Goal: Task Accomplishment & Management: Complete application form

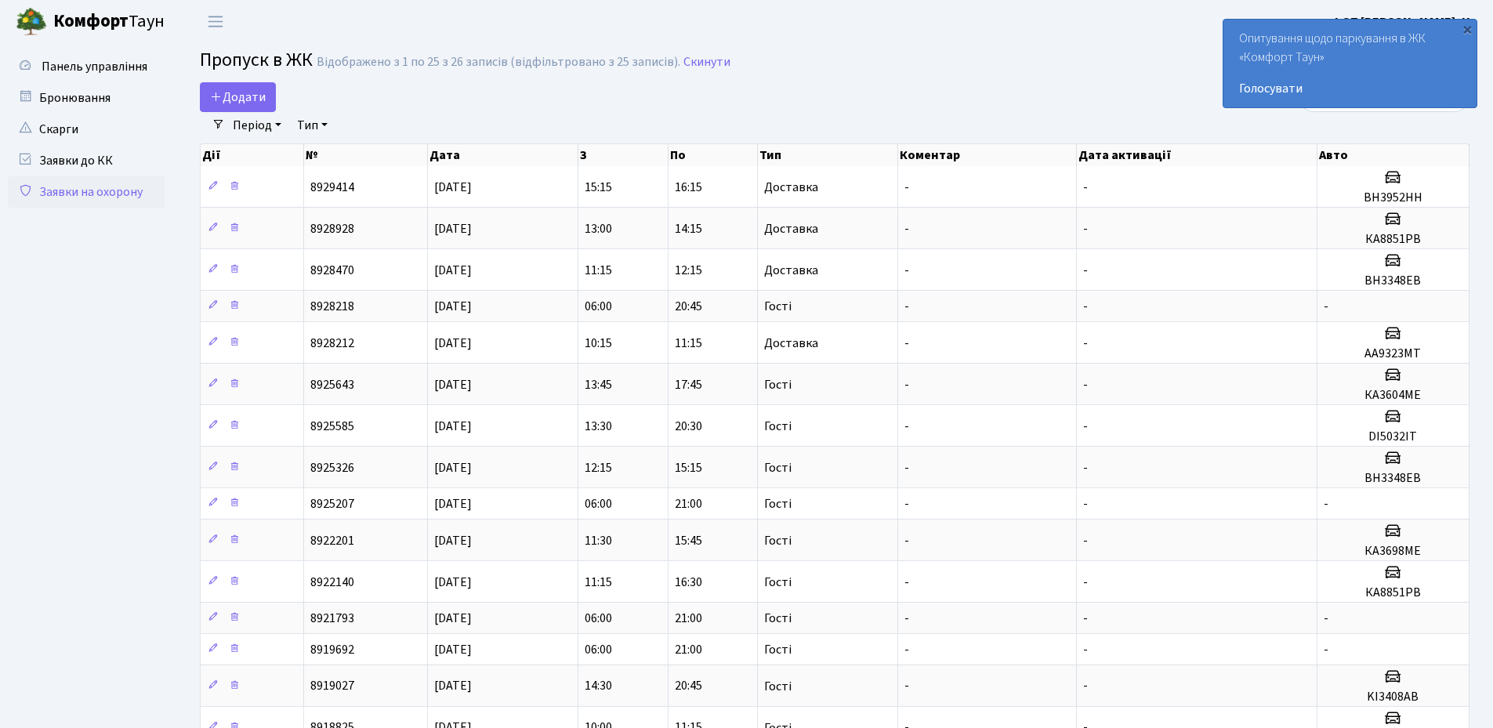
select select "25"
drag, startPoint x: 0, startPoint y: 0, endPoint x: 250, endPoint y: 111, distance: 273.3
click at [250, 113] on link "Період" at bounding box center [256, 125] width 61 height 27
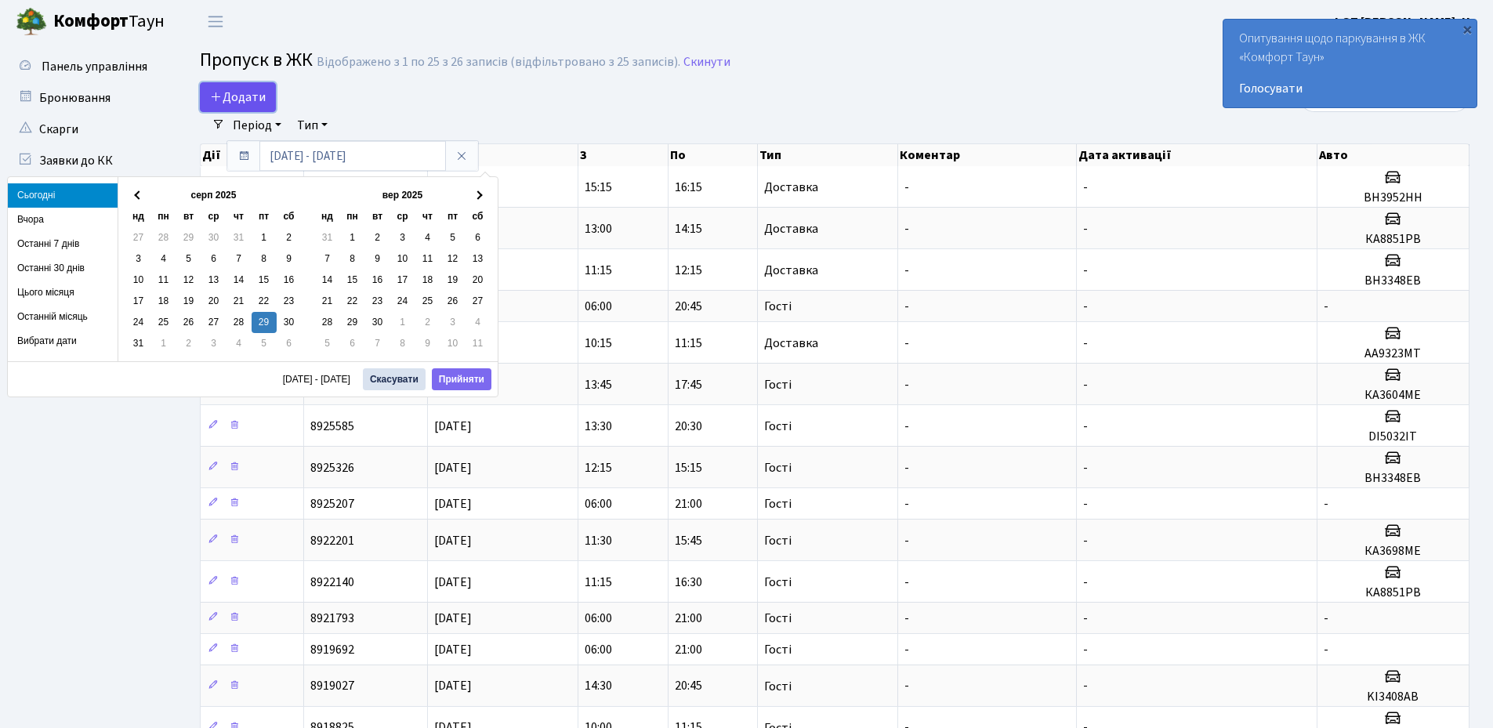
click at [248, 100] on span "Додати" at bounding box center [238, 97] width 56 height 17
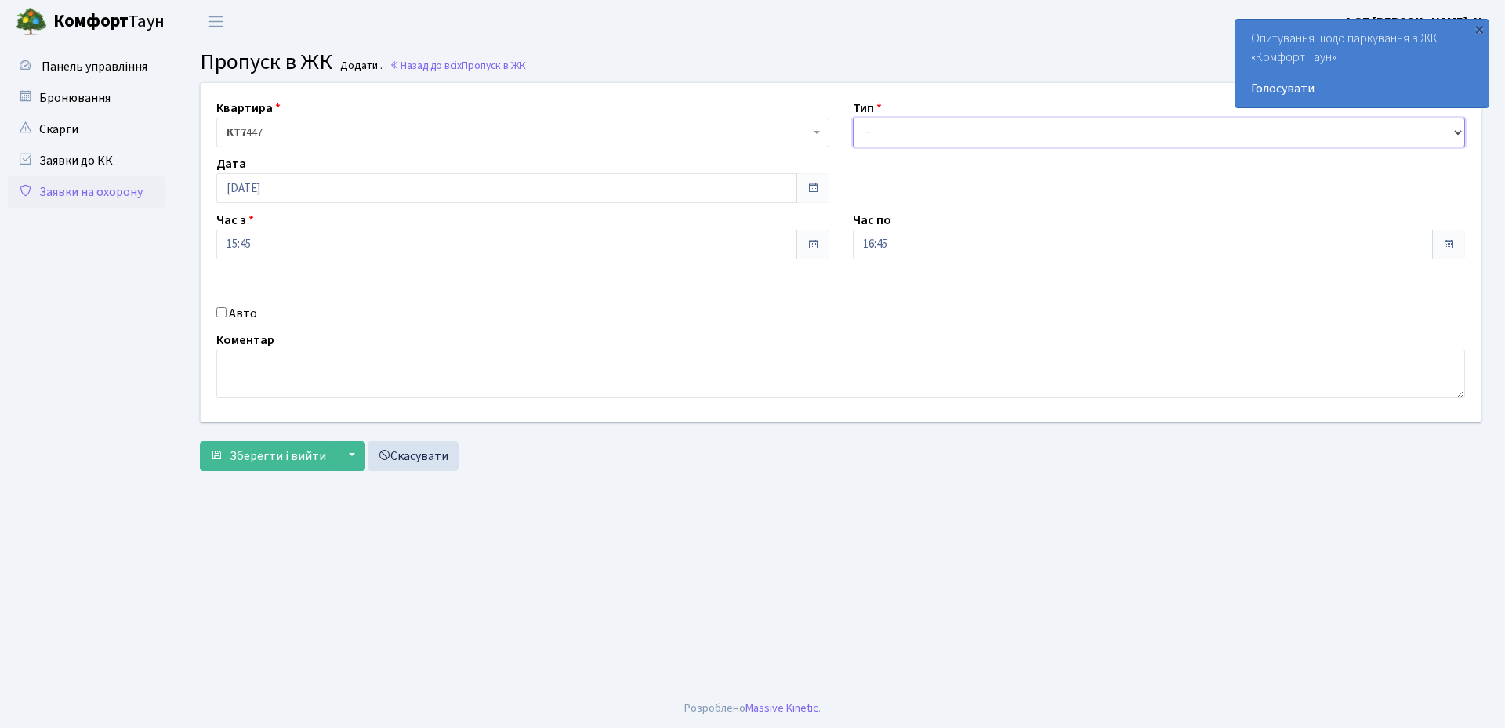
click at [994, 123] on select "- Доставка Таксі Гості Сервіс" at bounding box center [1159, 133] width 613 height 30
select select "1"
click at [853, 118] on select "- Доставка Таксі Гості Сервіс" at bounding box center [1159, 133] width 613 height 30
click at [219, 315] on input "Авто" at bounding box center [221, 312] width 10 height 10
checkbox input "true"
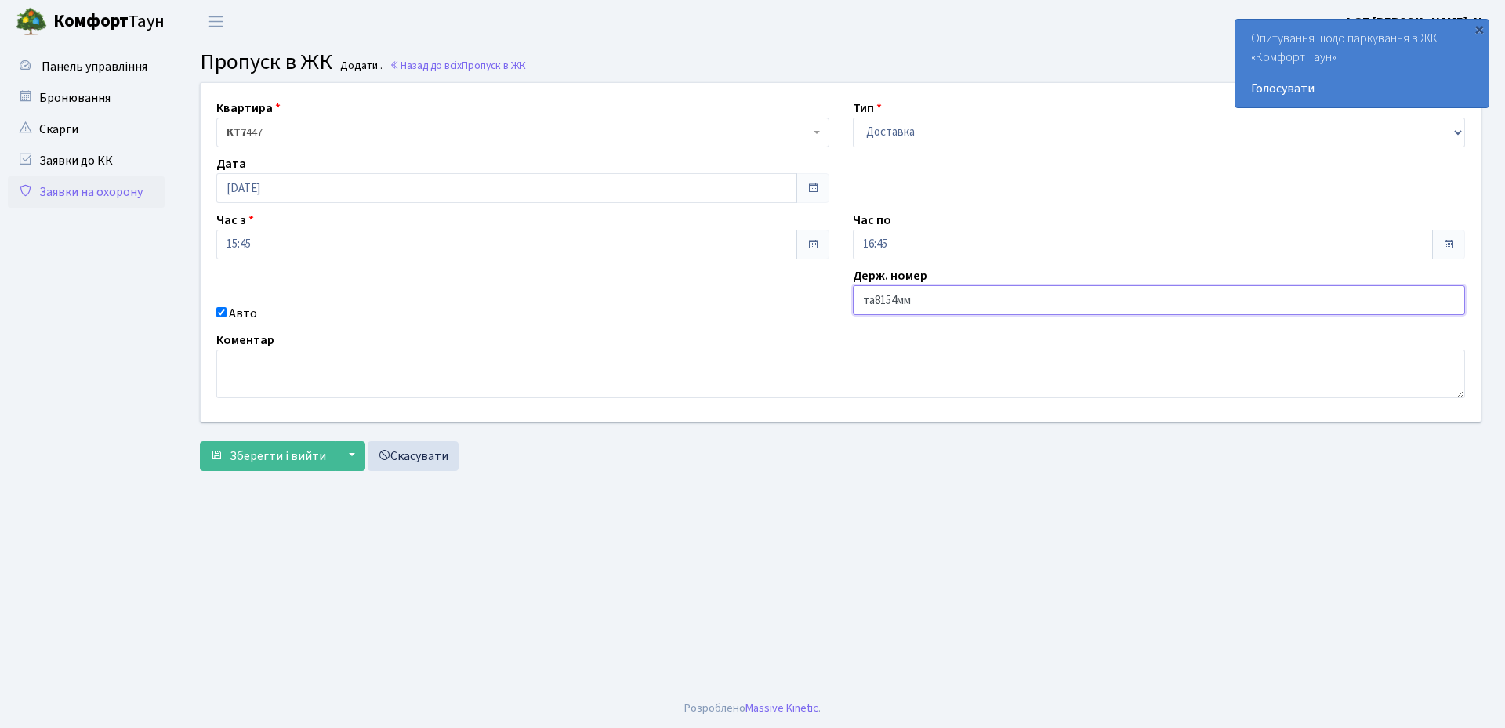
click at [868, 303] on input "та8154мм" at bounding box center [1159, 300] width 613 height 30
type input "ка8154мм"
click at [292, 457] on span "Зберегти і вийти" at bounding box center [278, 455] width 96 height 17
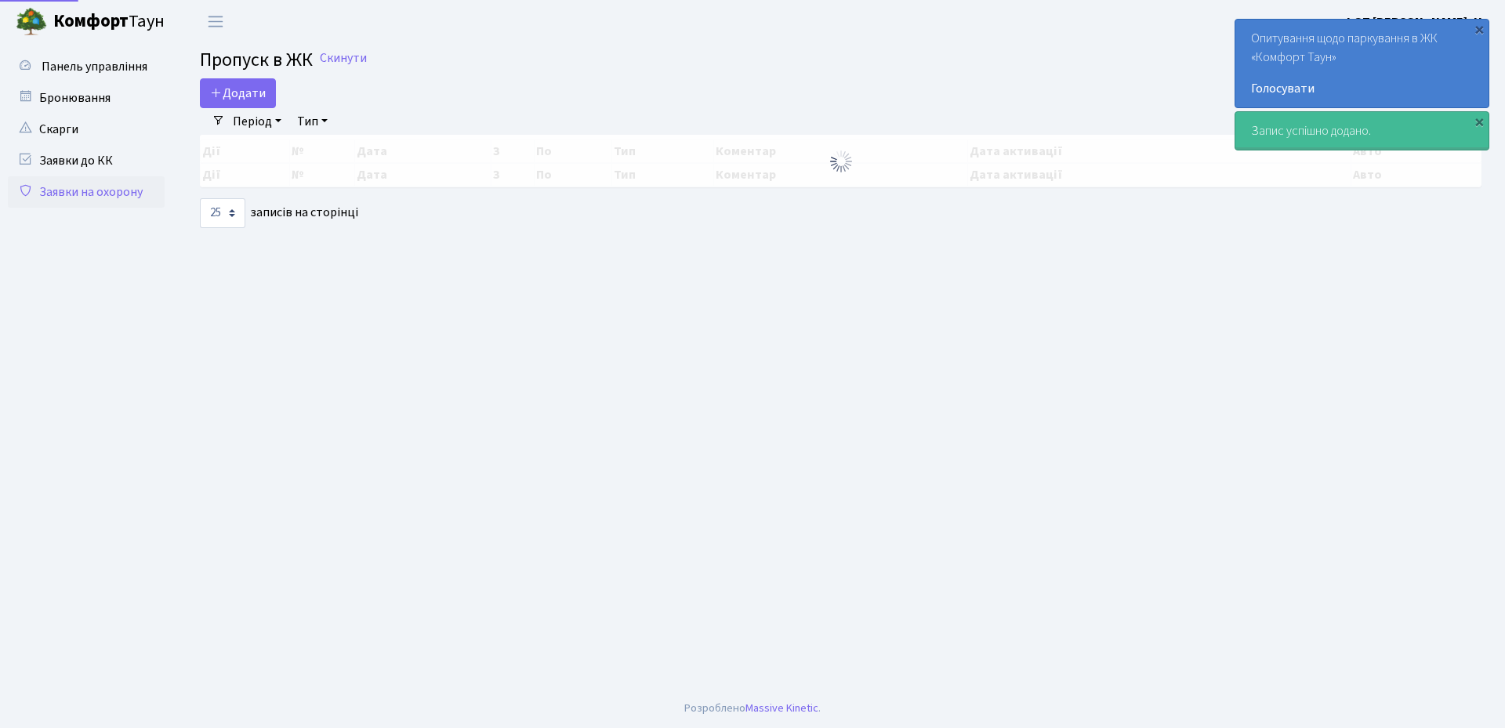
select select "25"
